Goal: Find contact information: Find contact information

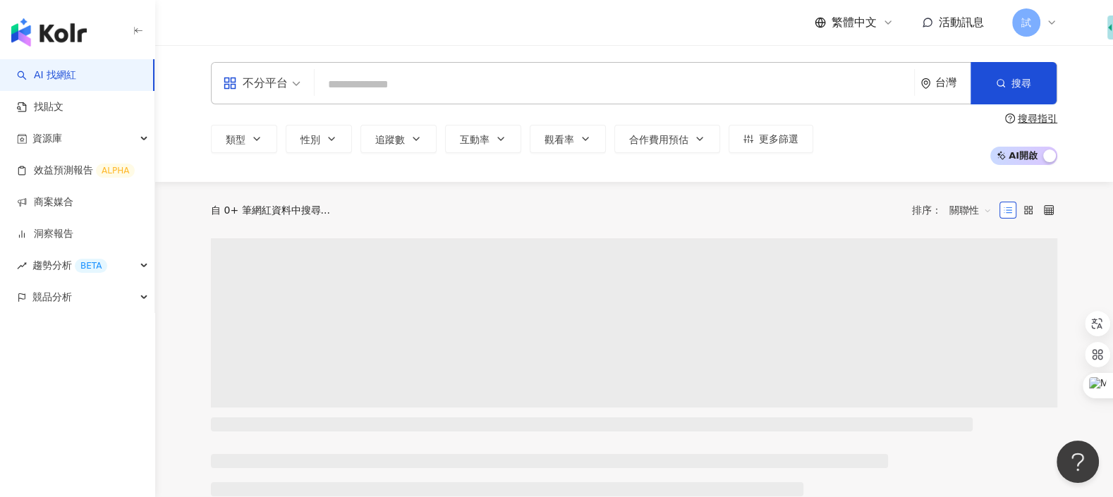
click at [1022, 31] on span "試" at bounding box center [1026, 22] width 28 height 28
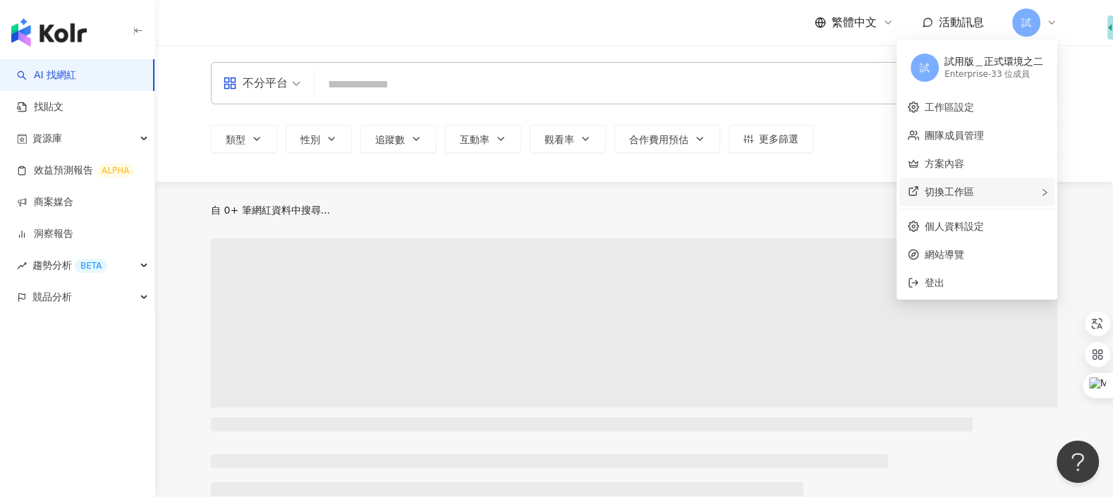
click at [1003, 193] on div "切換工作區" at bounding box center [976, 192] width 155 height 28
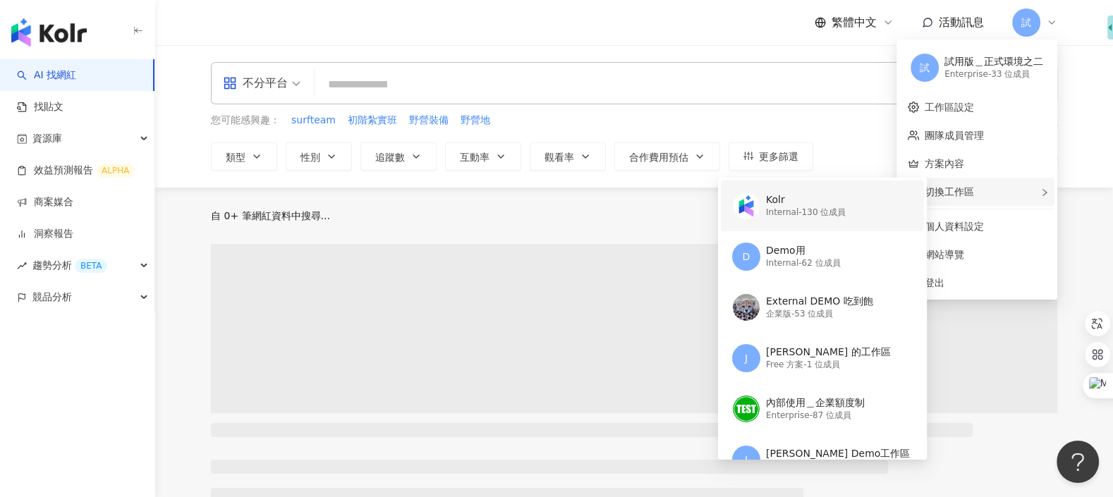
click at [844, 205] on div "Kolr" at bounding box center [806, 200] width 80 height 14
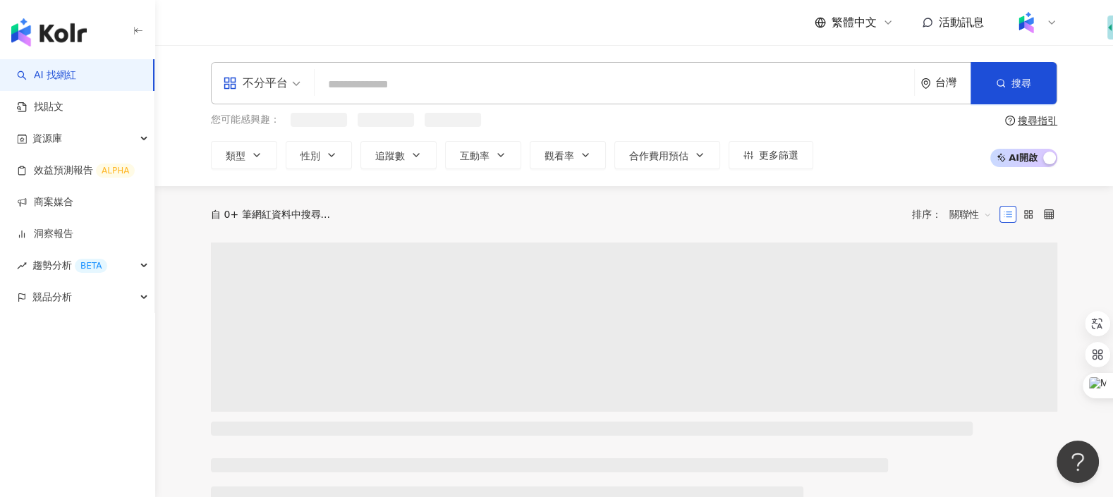
click at [602, 85] on input "search" at bounding box center [614, 84] width 588 height 27
type input "*"
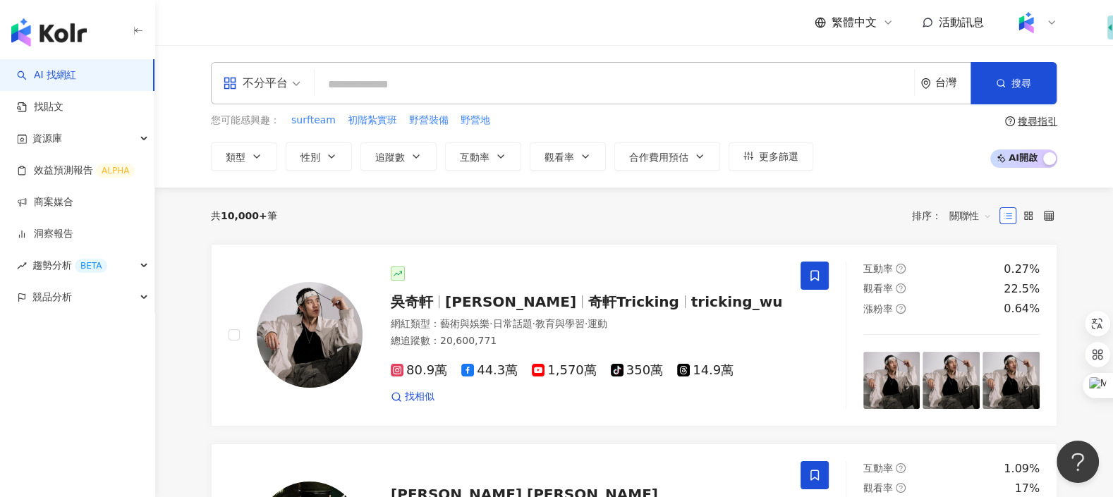
click at [602, 85] on input "search" at bounding box center [614, 84] width 588 height 27
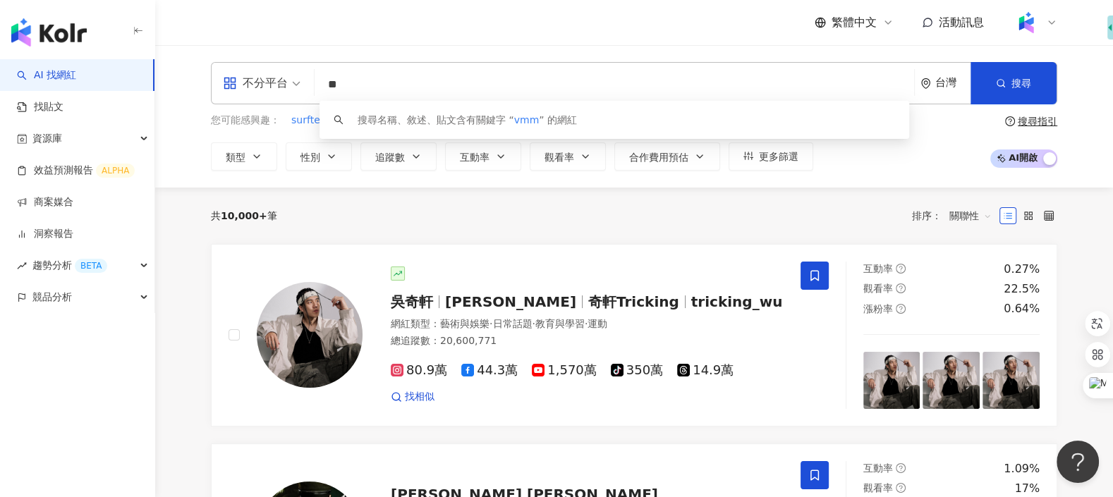
type input "*"
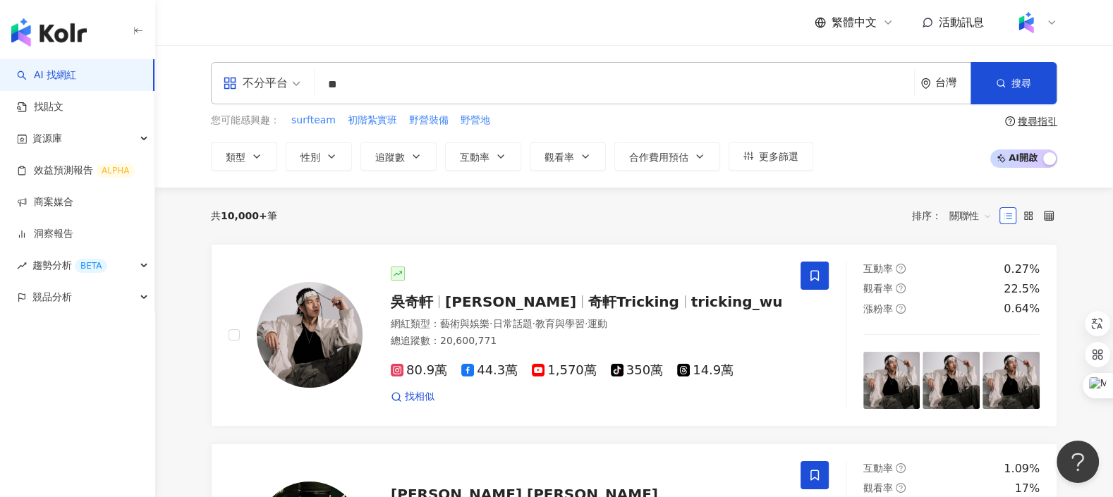
type input "*"
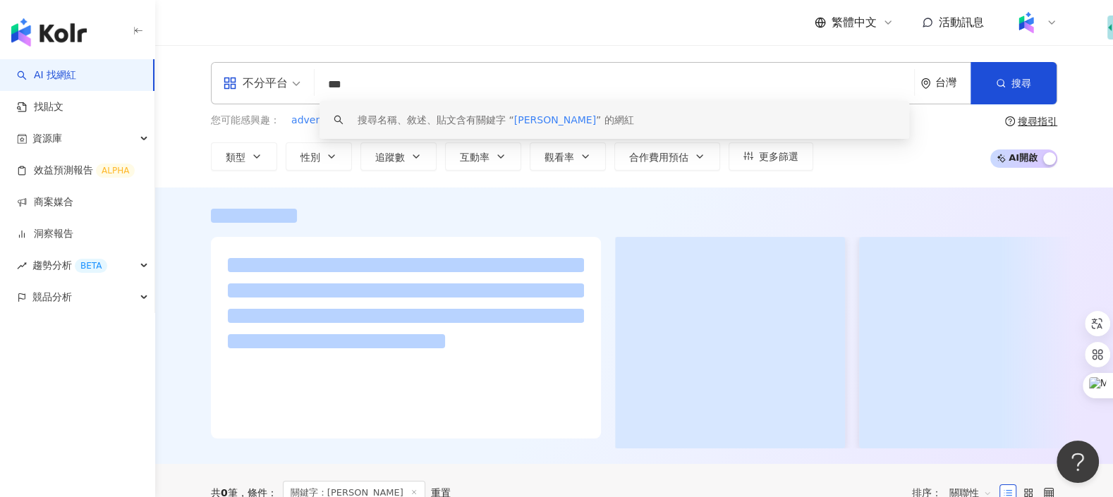
click at [339, 80] on input "***" at bounding box center [614, 84] width 588 height 27
type input "**"
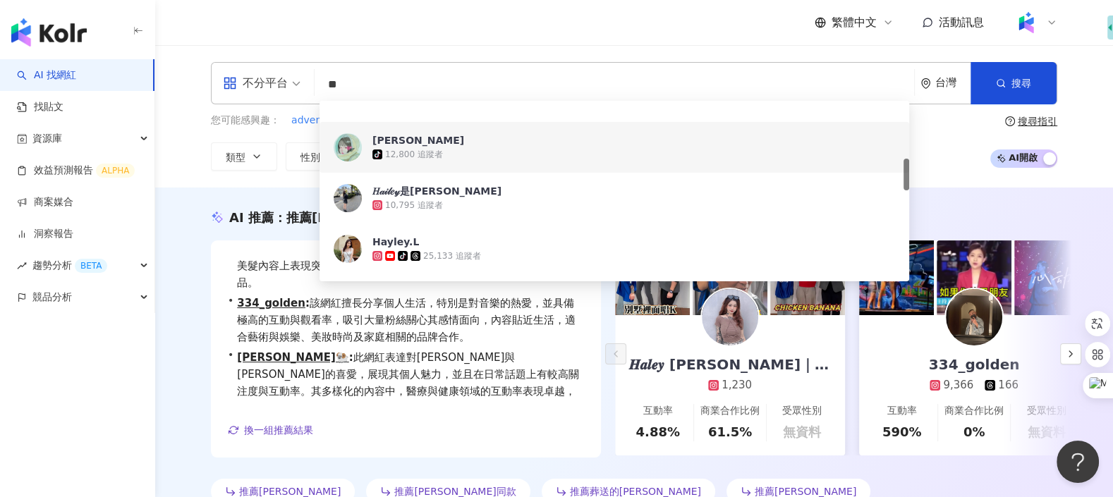
scroll to position [341, 0]
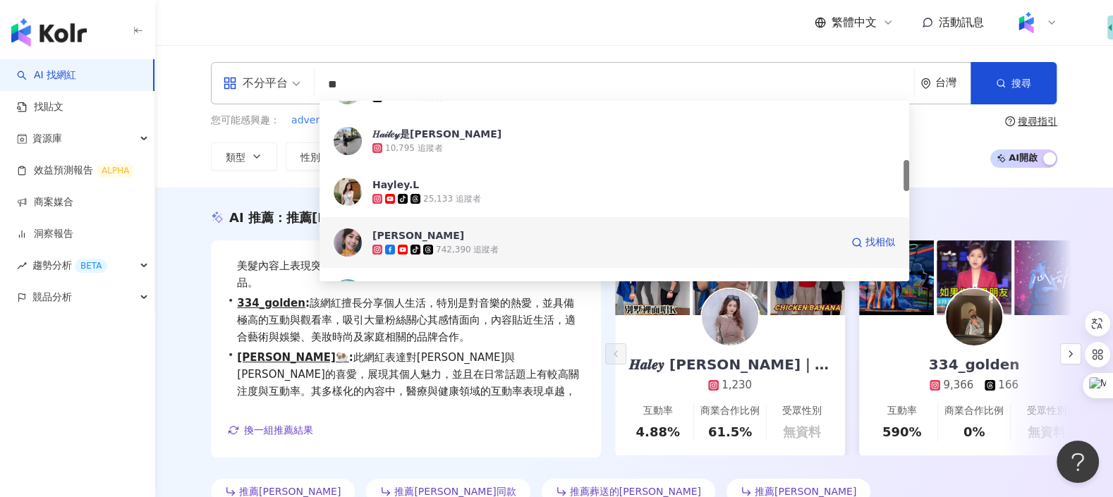
click at [449, 241] on span "[PERSON_NAME]" at bounding box center [606, 236] width 468 height 14
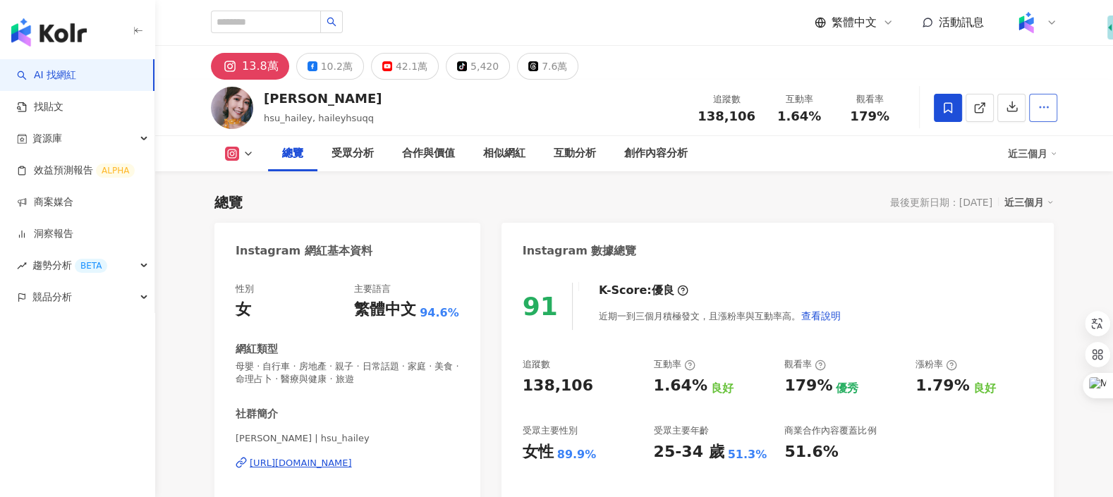
click at [1046, 112] on icon "button" at bounding box center [1044, 107] width 13 height 13
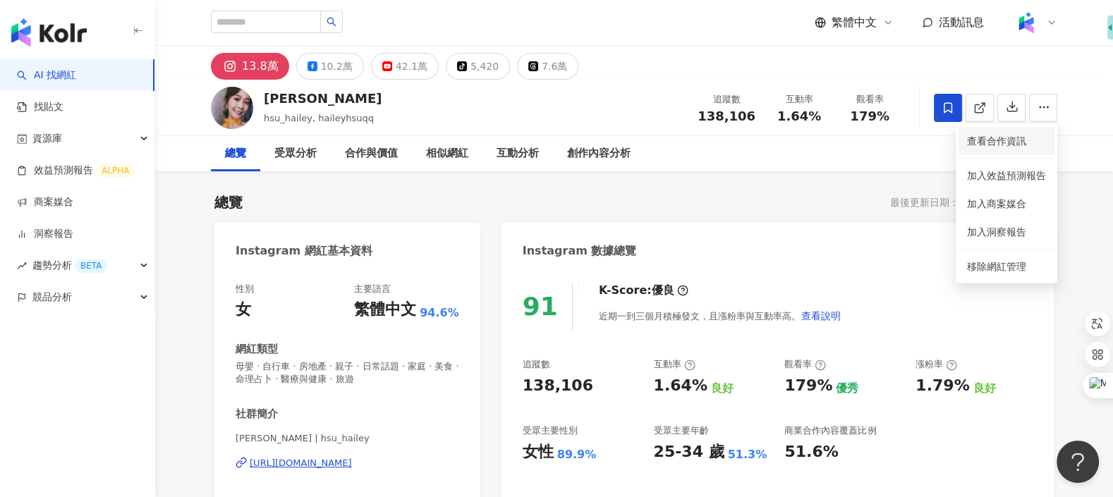
click at [1017, 143] on span "查看合作資訊" at bounding box center [1006, 141] width 79 height 16
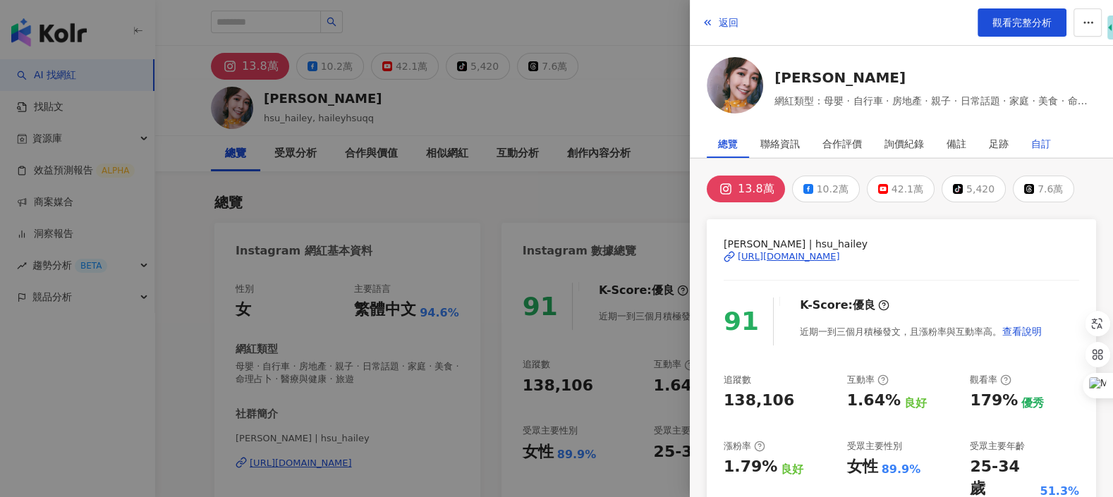
click at [1031, 146] on div "自訂" at bounding box center [1041, 144] width 20 height 28
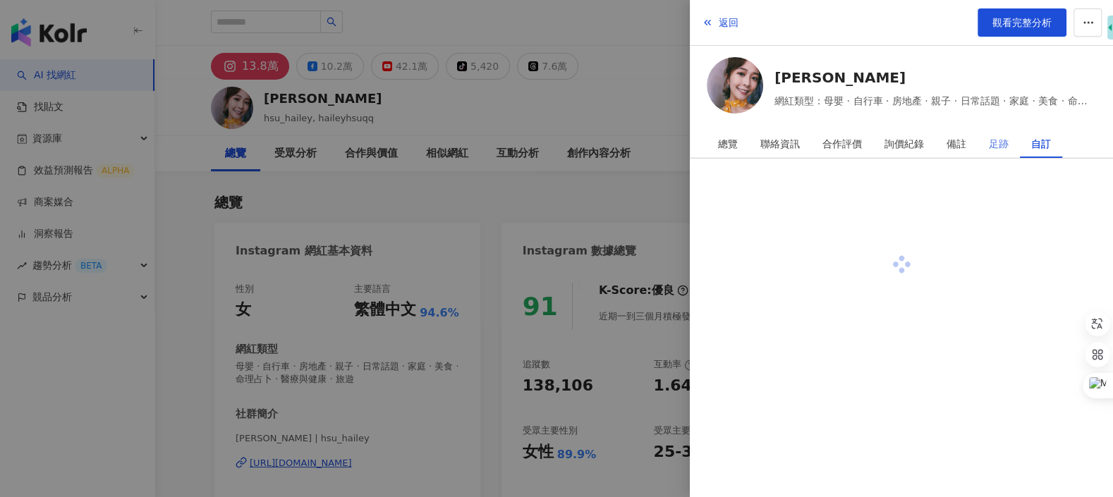
click at [1013, 145] on div "足跡" at bounding box center [999, 144] width 42 height 28
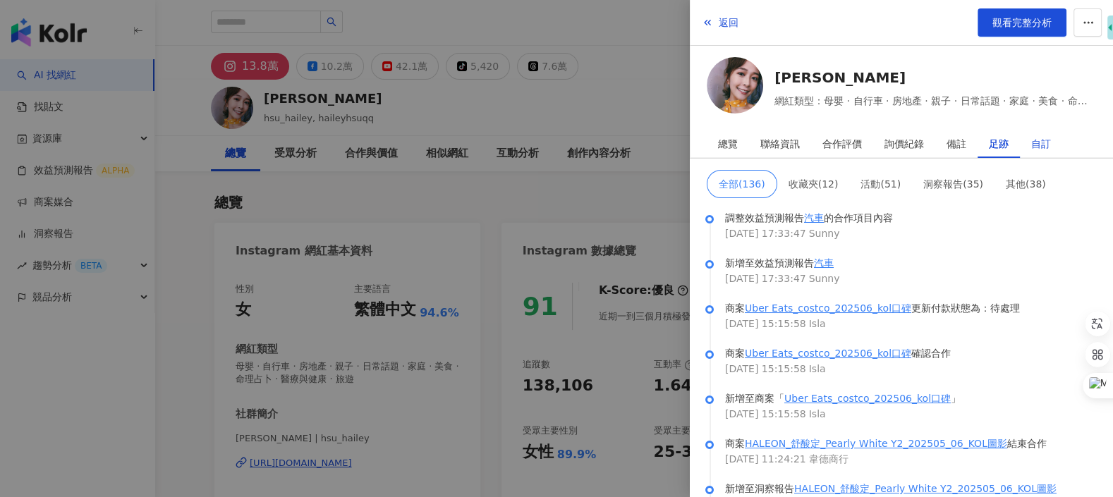
click at [1038, 145] on div "自訂" at bounding box center [1041, 144] width 20 height 28
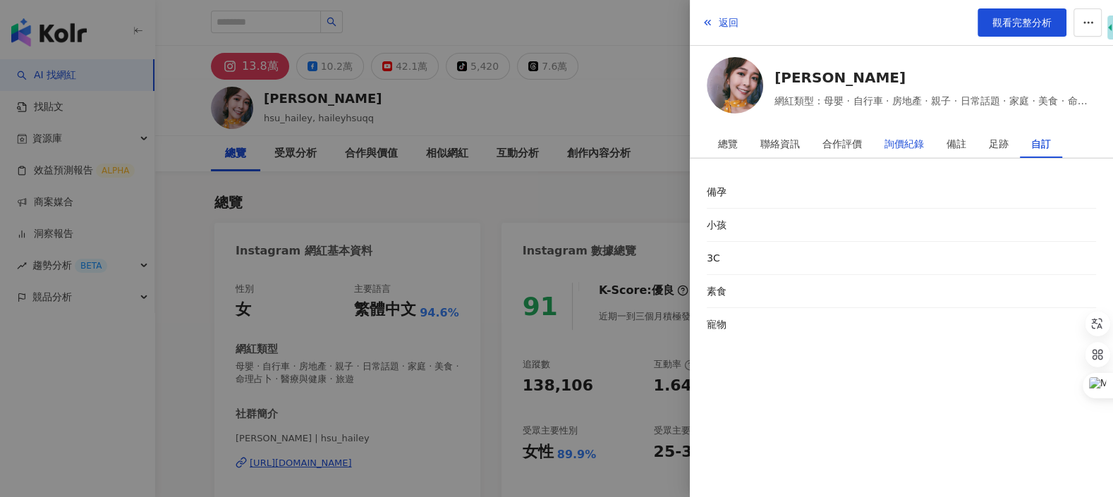
click at [914, 143] on div "詢價紀錄" at bounding box center [905, 144] width 40 height 28
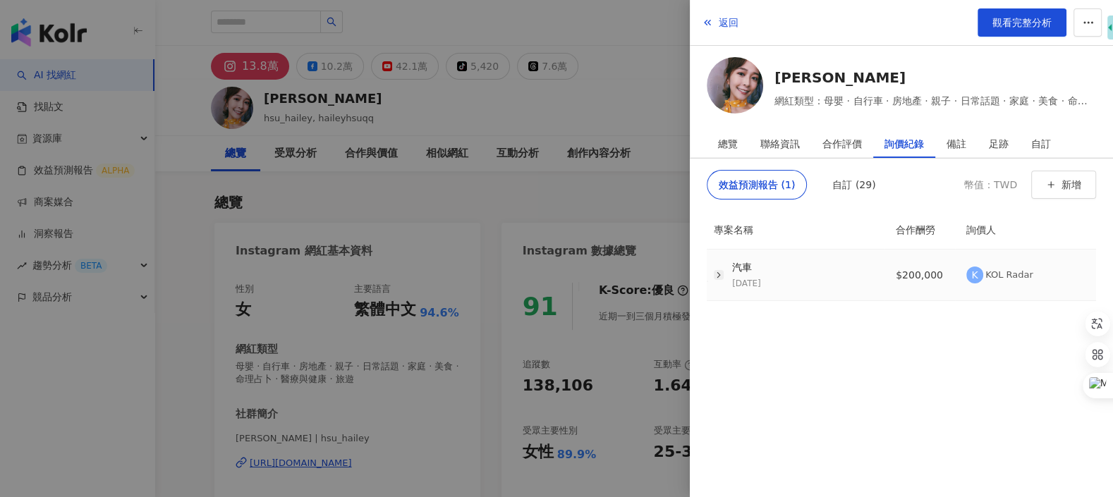
click at [716, 275] on icon "button" at bounding box center [719, 275] width 10 height 10
click at [859, 146] on div "合作評價" at bounding box center [843, 144] width 40 height 28
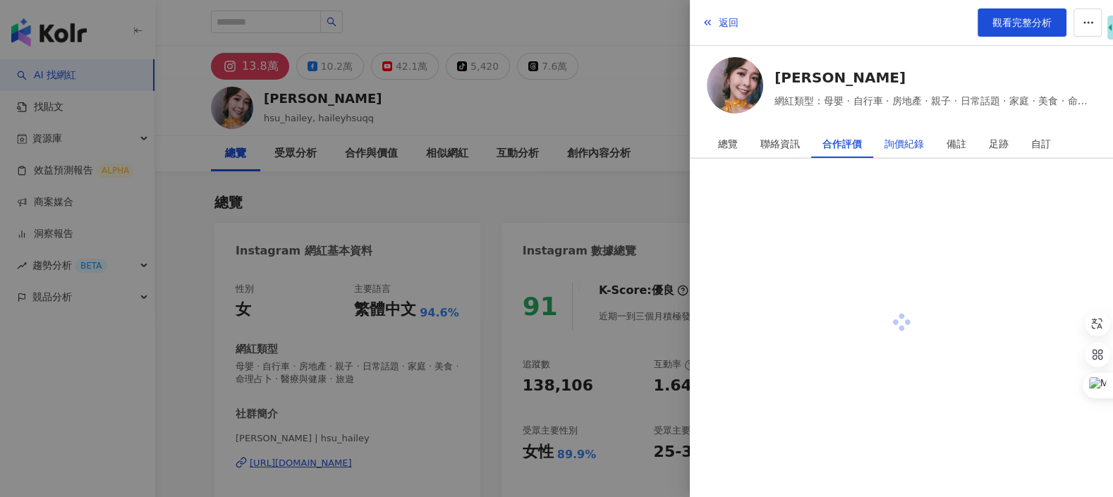
click at [897, 145] on div "詢價紀錄" at bounding box center [905, 144] width 40 height 28
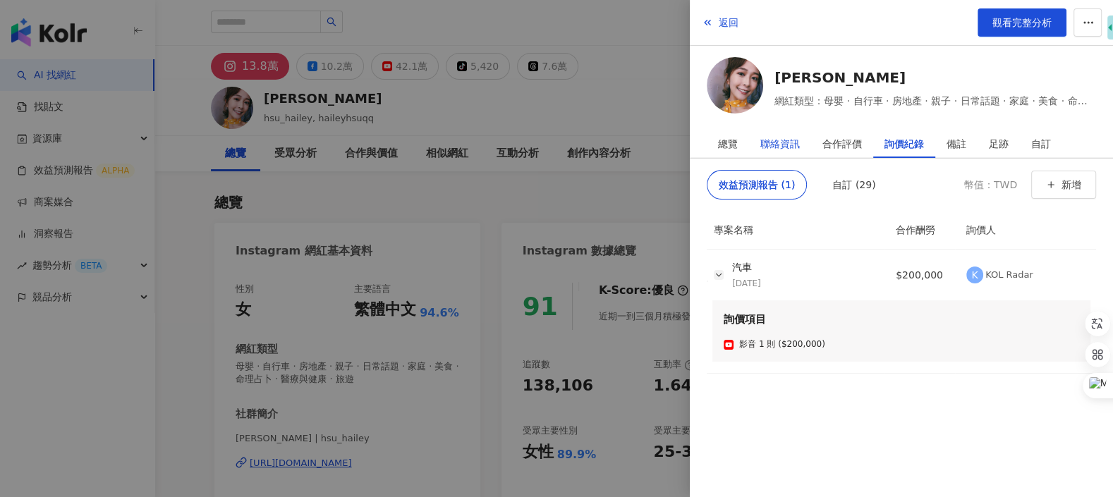
click at [792, 145] on div "聯絡資訊" at bounding box center [780, 144] width 40 height 28
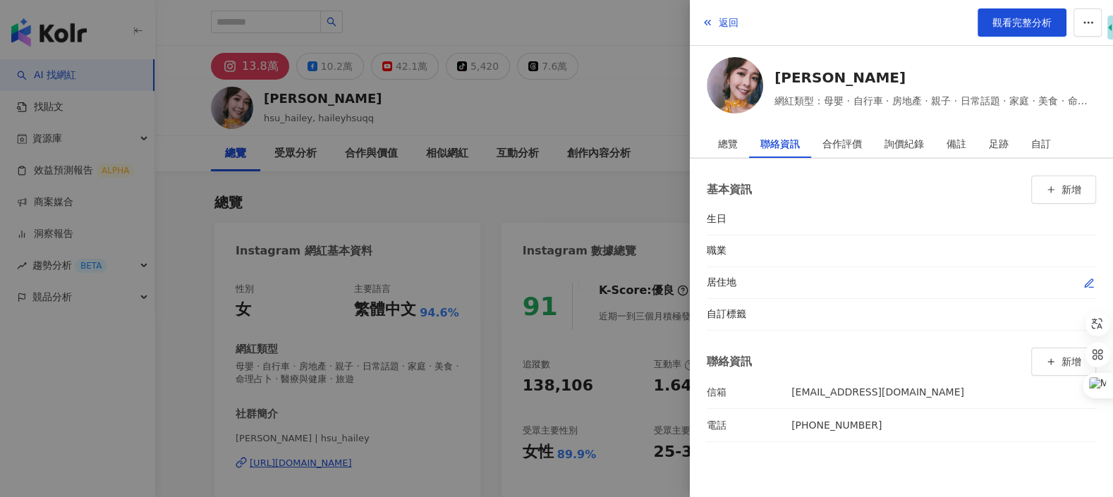
scroll to position [19, 0]
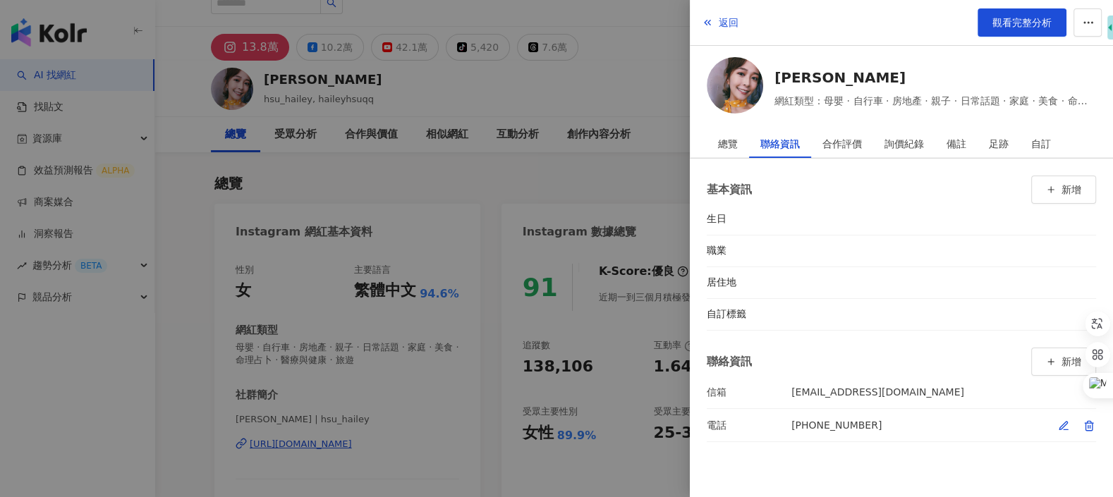
drag, startPoint x: 784, startPoint y: 421, endPoint x: 883, endPoint y: 421, distance: 98.1
click at [807, 421] on div "電話 [PHONE_NUMBER]" at bounding box center [794, 426] width 175 height 16
drag, startPoint x: 779, startPoint y: 381, endPoint x: 904, endPoint y: 380, distance: 124.9
click at [904, 380] on li "信箱 [EMAIL_ADDRESS][DOMAIN_NAME]" at bounding box center [901, 392] width 389 height 32
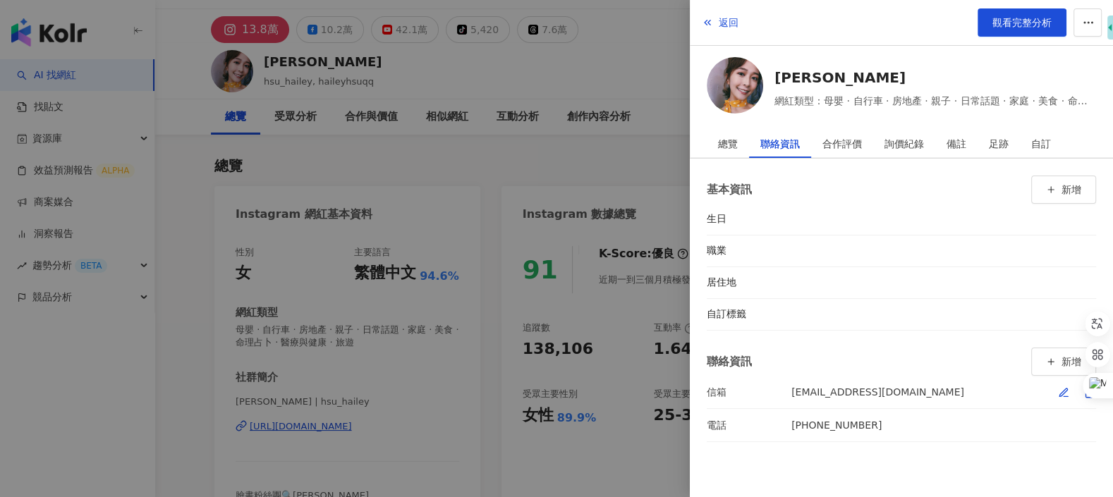
scroll to position [38, 0]
click at [734, 137] on div "總覽" at bounding box center [728, 144] width 20 height 28
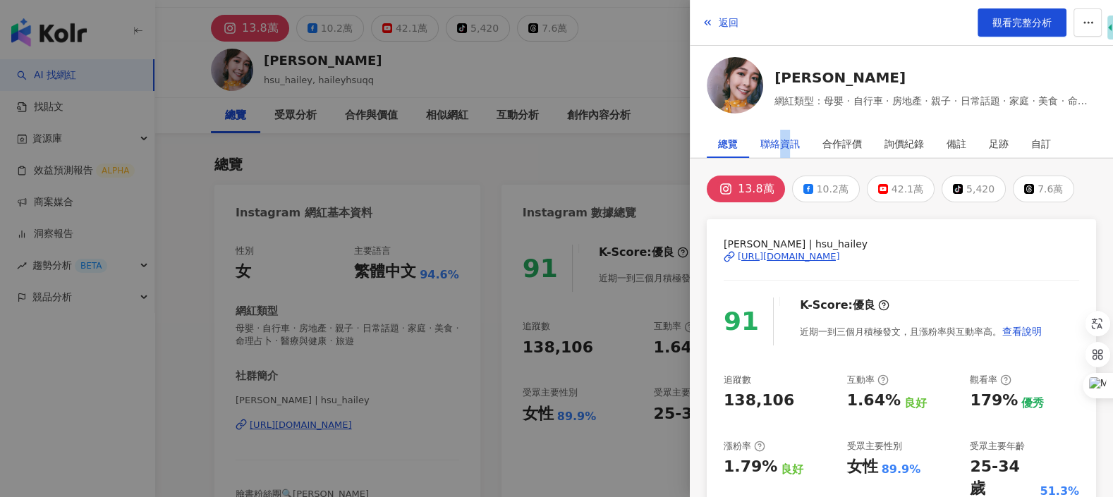
click at [784, 147] on div "聯絡資訊" at bounding box center [780, 144] width 40 height 28
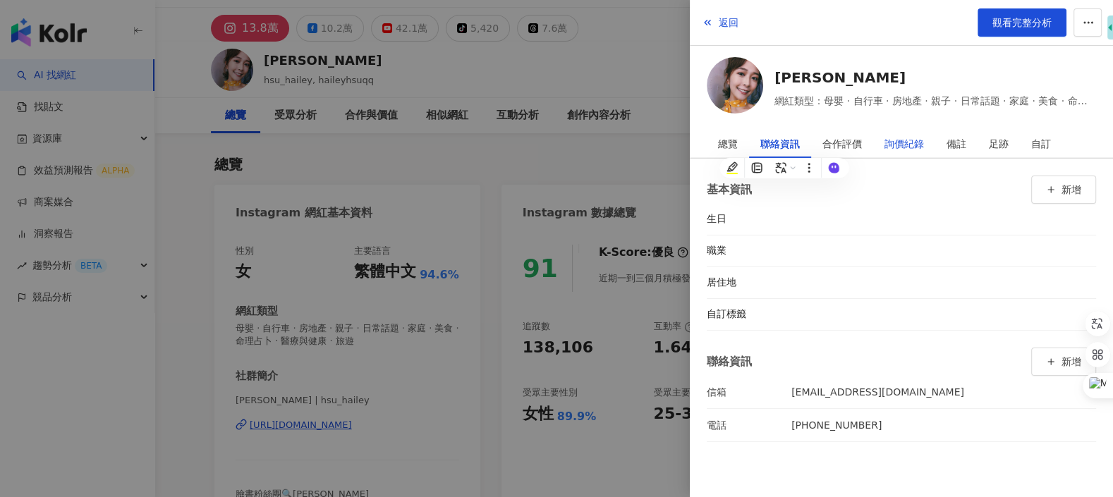
click at [907, 147] on div "詢價紀錄" at bounding box center [905, 144] width 40 height 28
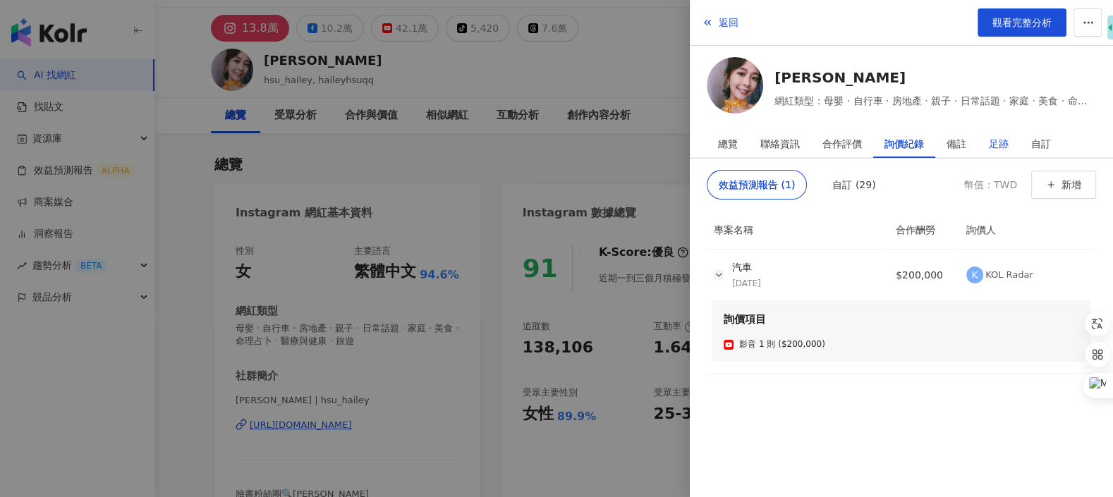
click at [994, 149] on div "足跡" at bounding box center [999, 144] width 20 height 28
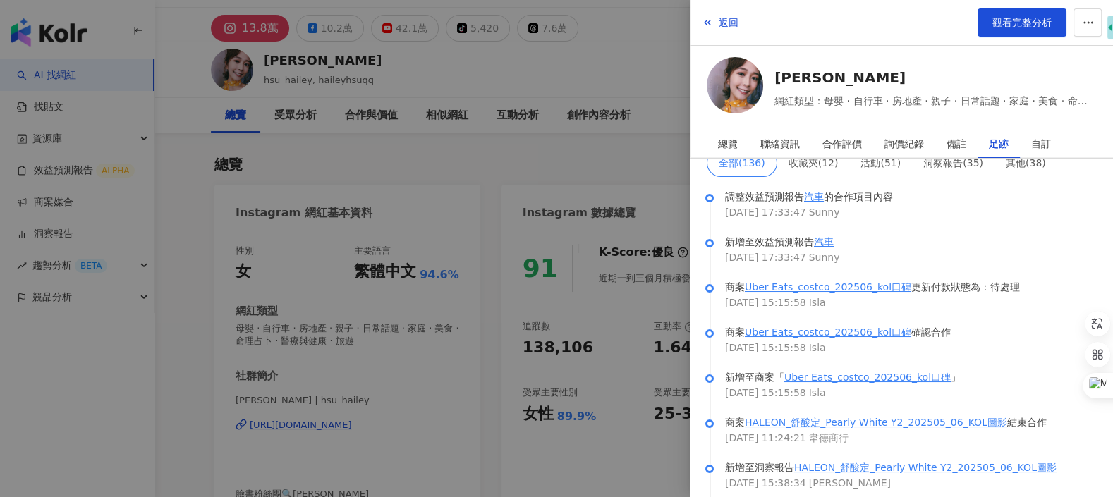
scroll to position [0, 0]
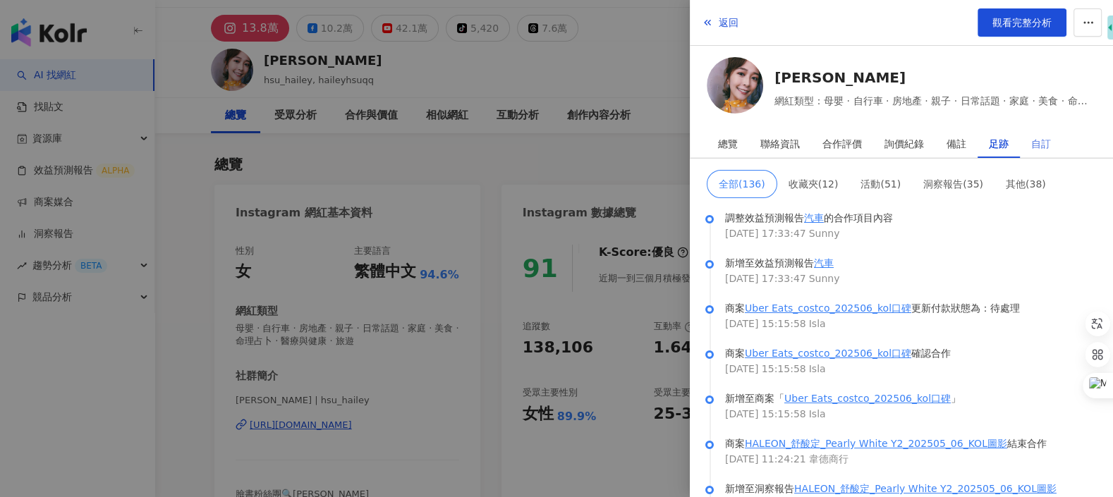
click at [1029, 145] on div "自訂" at bounding box center [1041, 144] width 42 height 28
